Goal: Find contact information: Find contact information

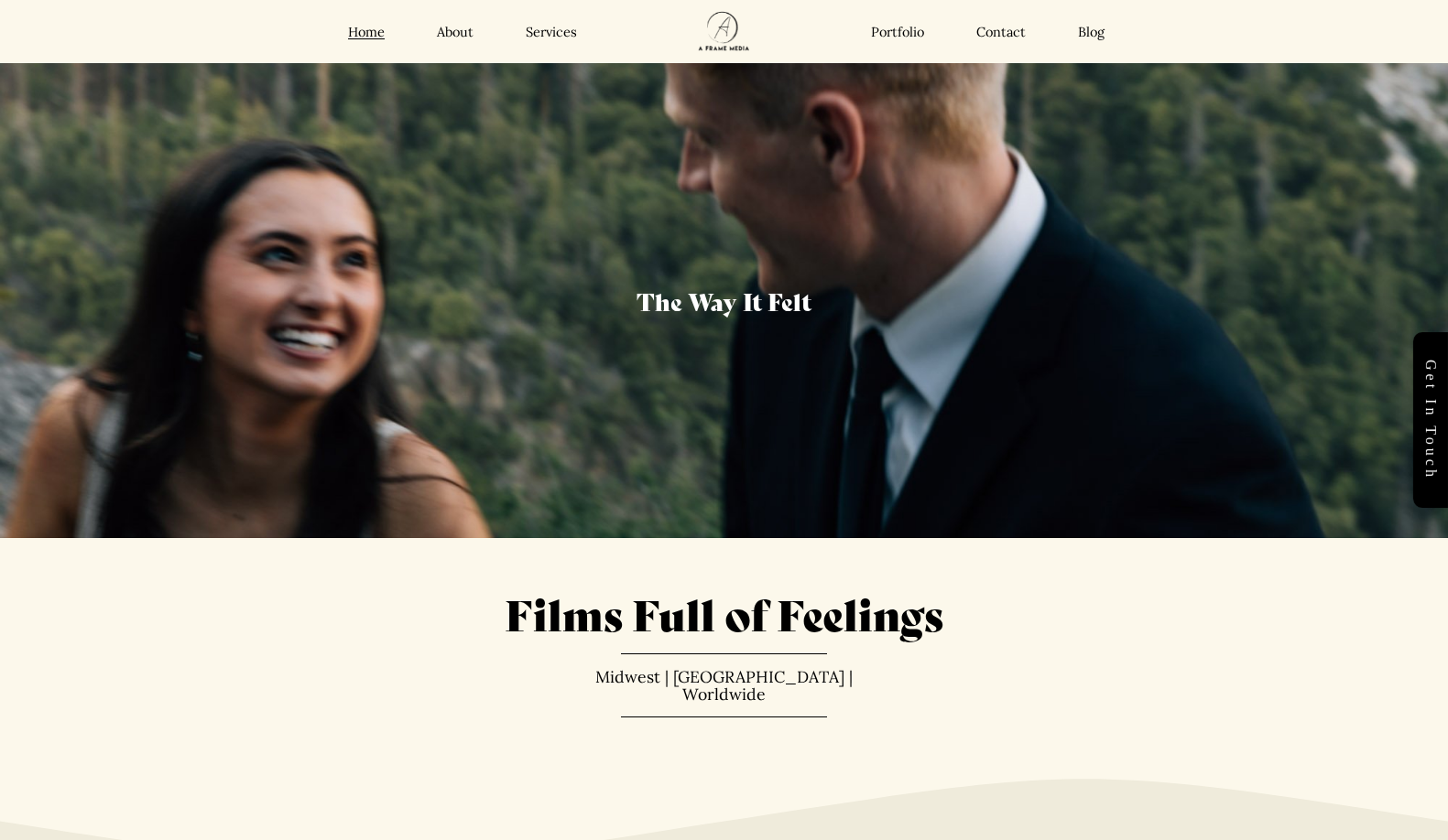
click at [1014, 32] on link "Contact" at bounding box center [1001, 32] width 49 height 18
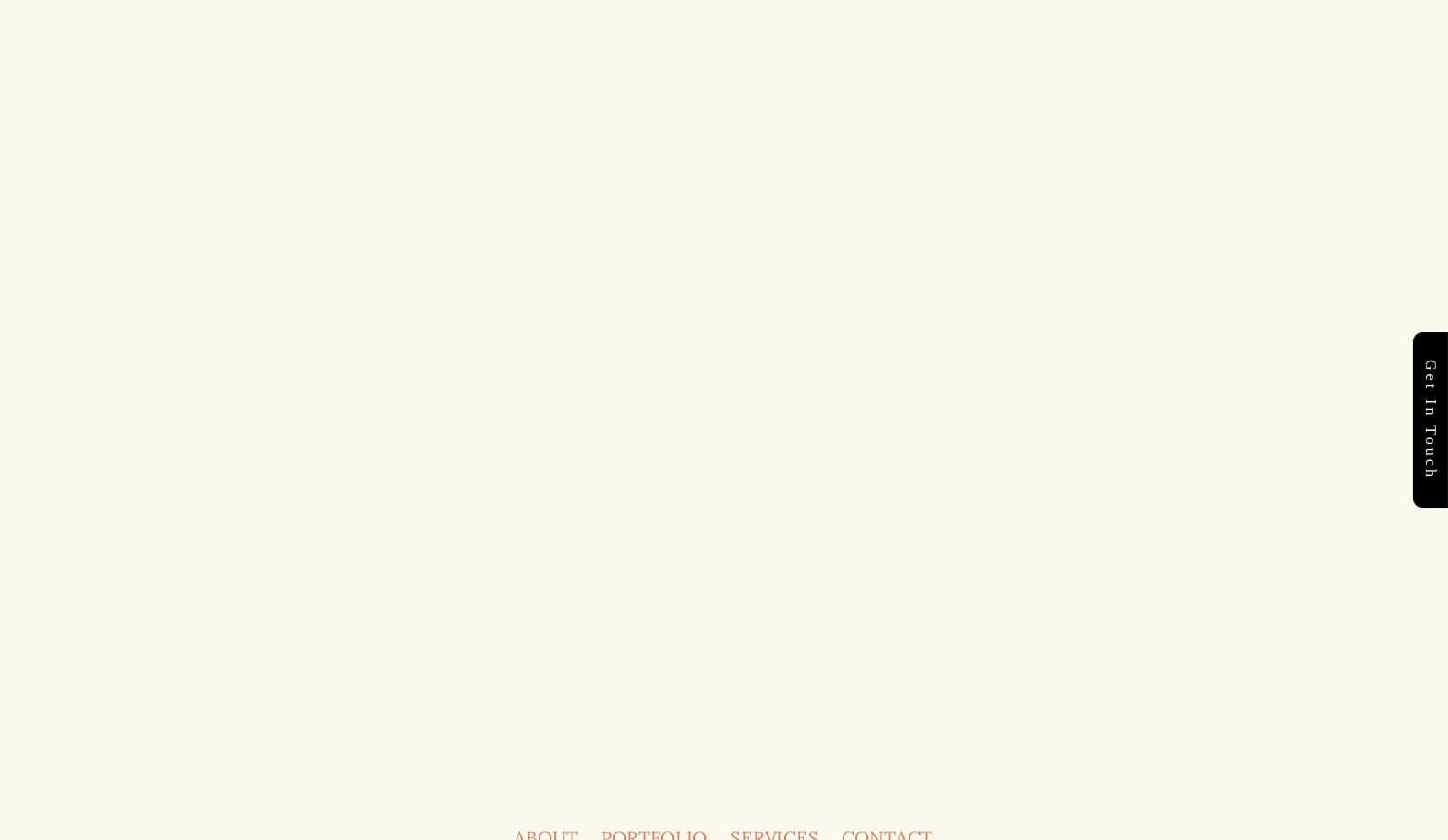
scroll to position [1337, 0]
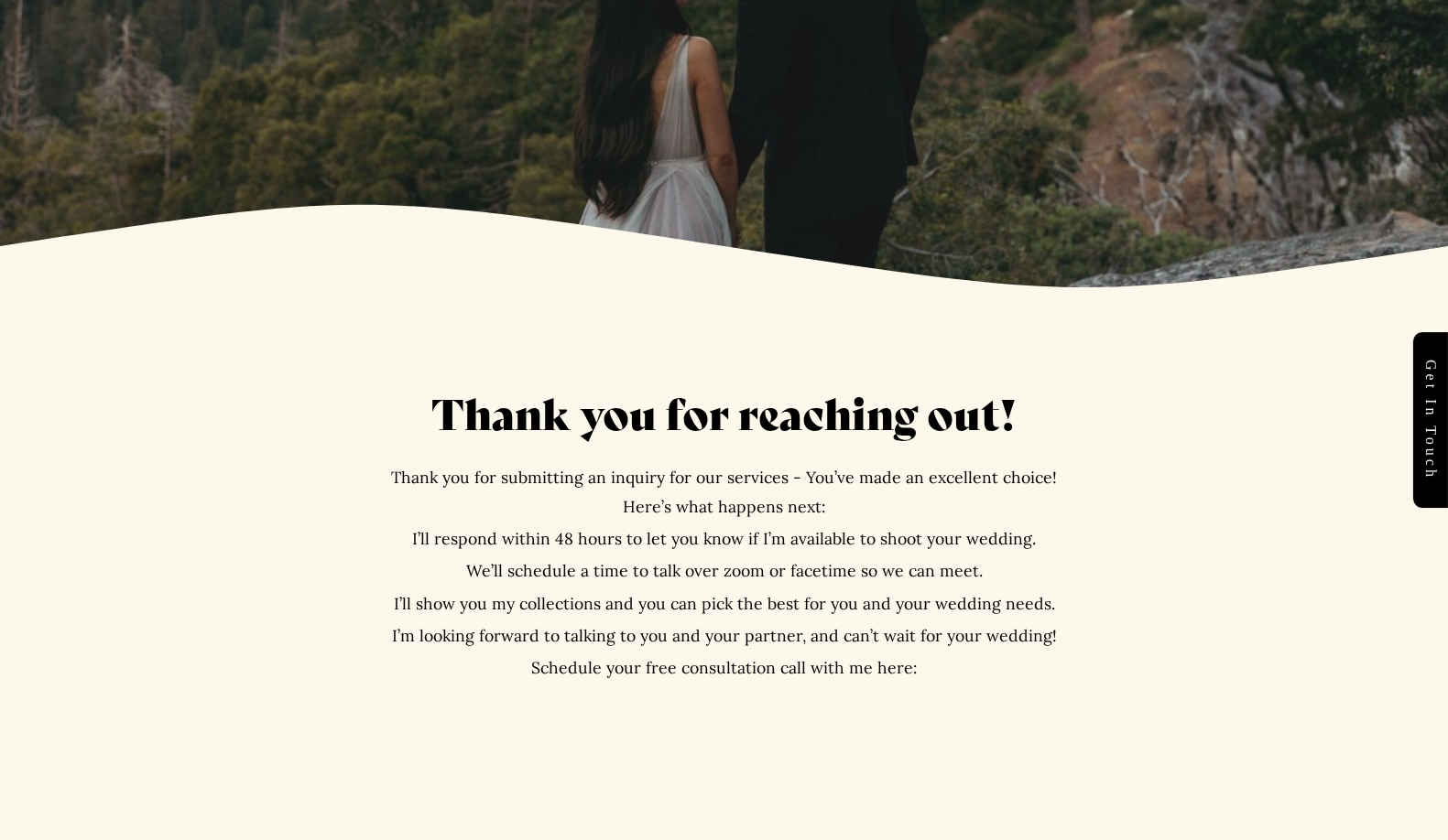
scroll to position [457, 0]
